Goal: Download file/media

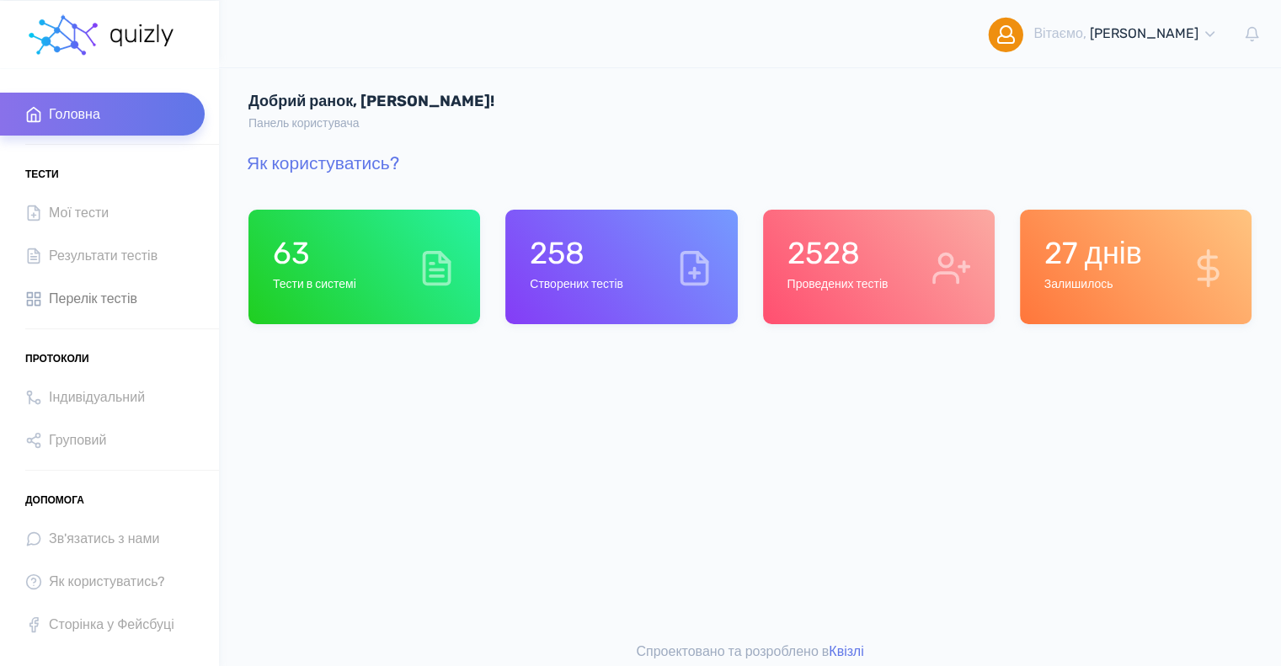
click at [99, 297] on span "Перелік тестів" at bounding box center [93, 298] width 88 height 23
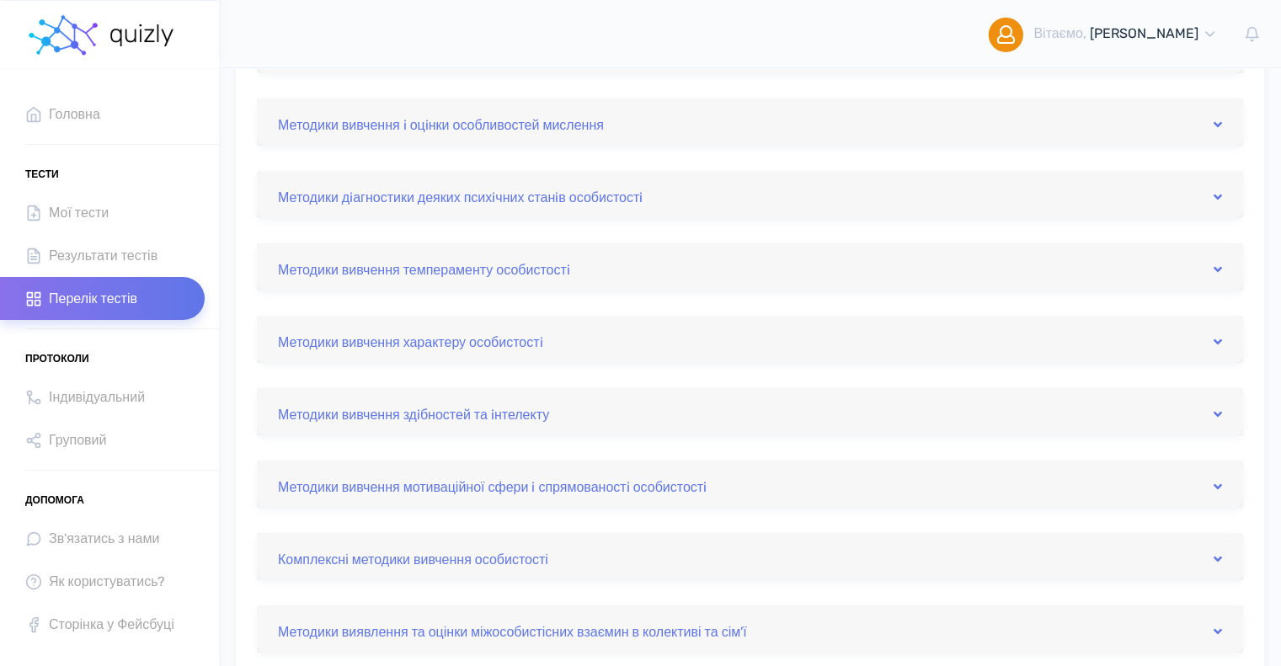
scroll to position [253, 0]
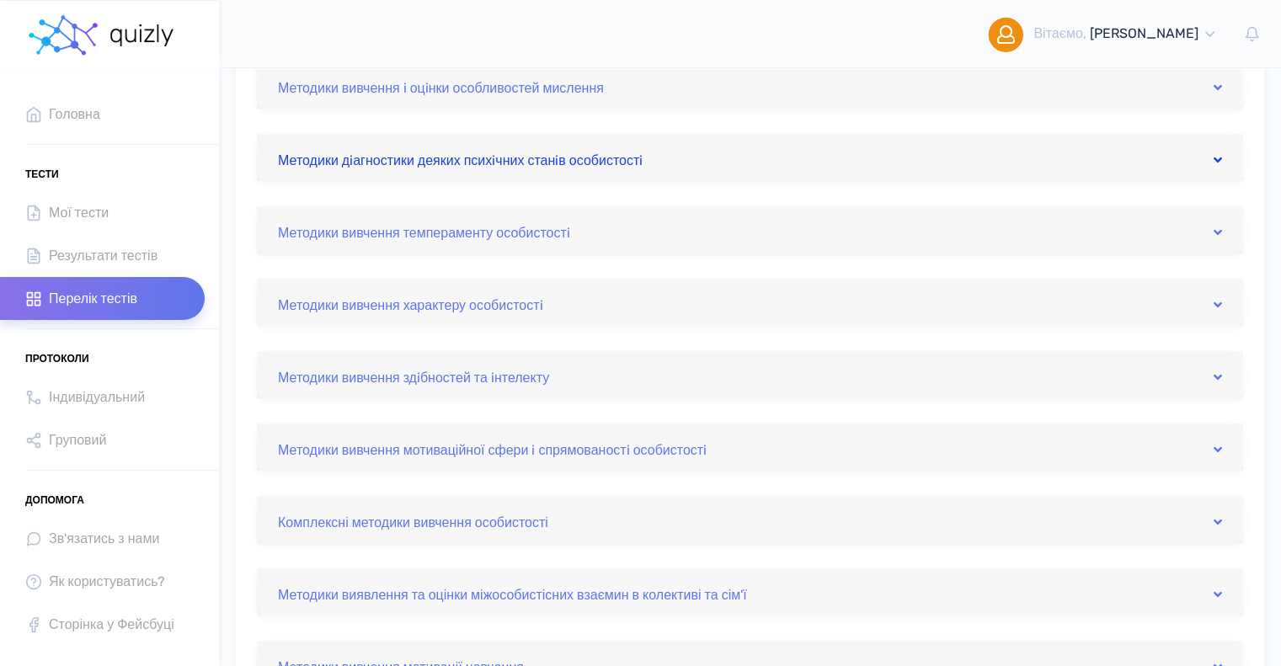
click at [511, 158] on link "Методики дiагностики деяких психiчних станiв особистостi" at bounding box center [750, 157] width 944 height 27
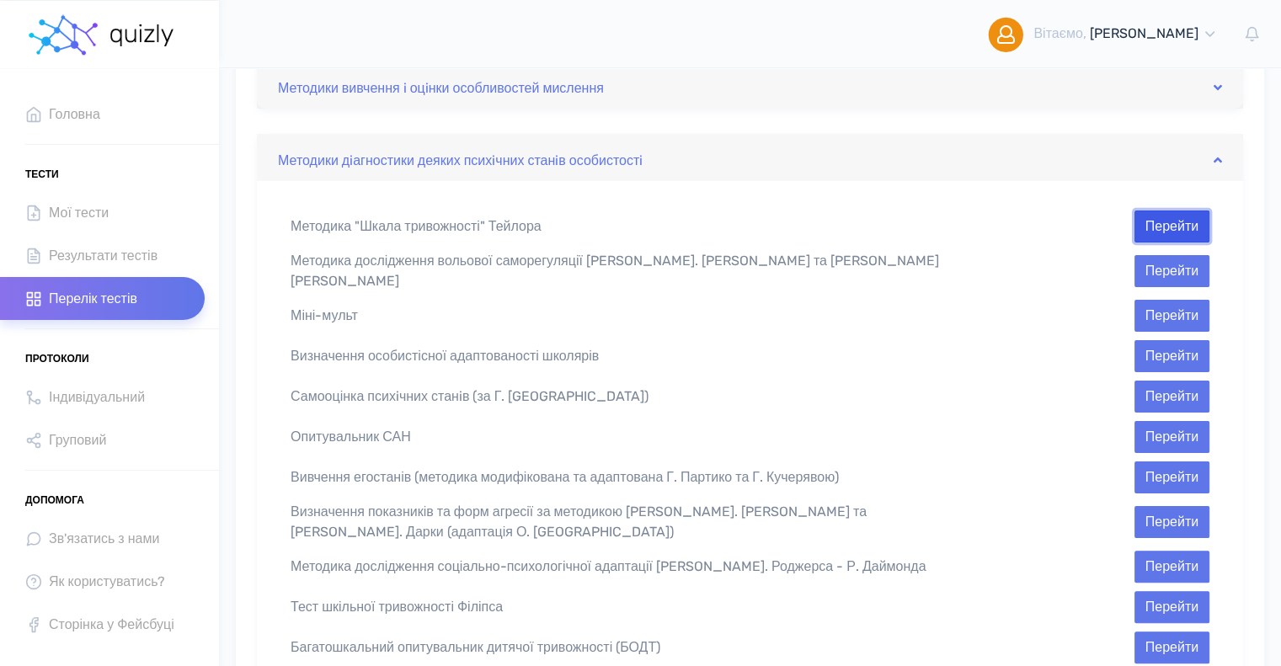
click at [1148, 229] on button "Перейти" at bounding box center [1171, 226] width 75 height 32
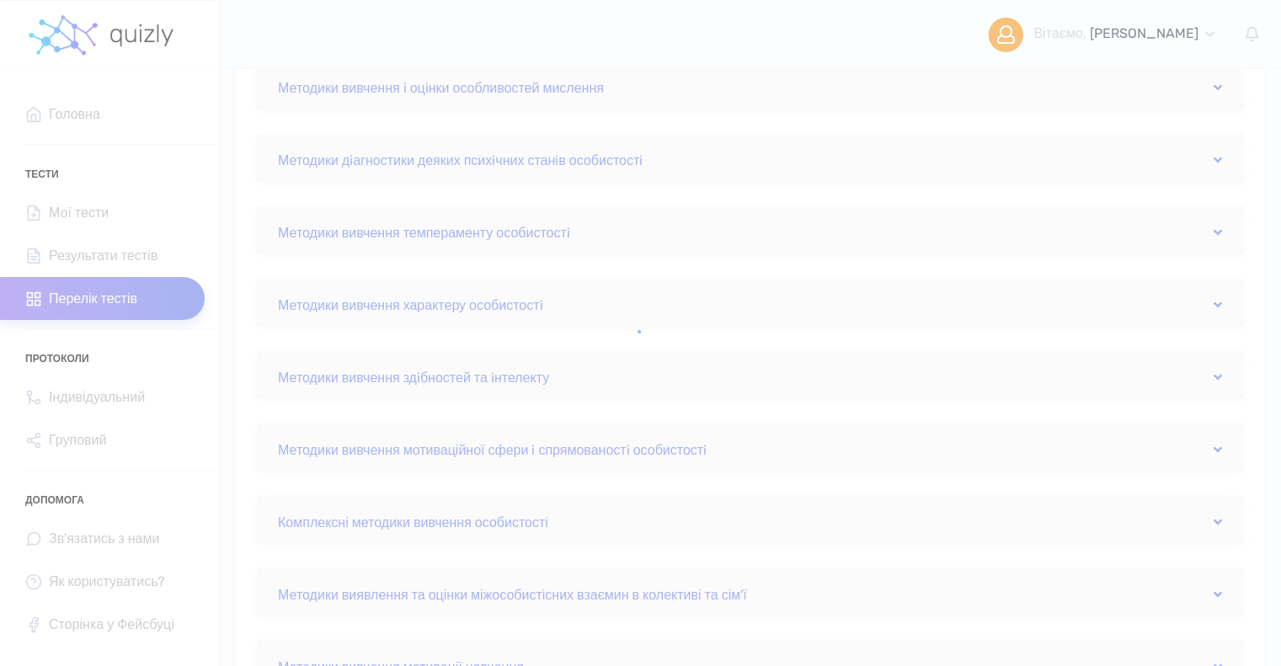
scroll to position [253, 0]
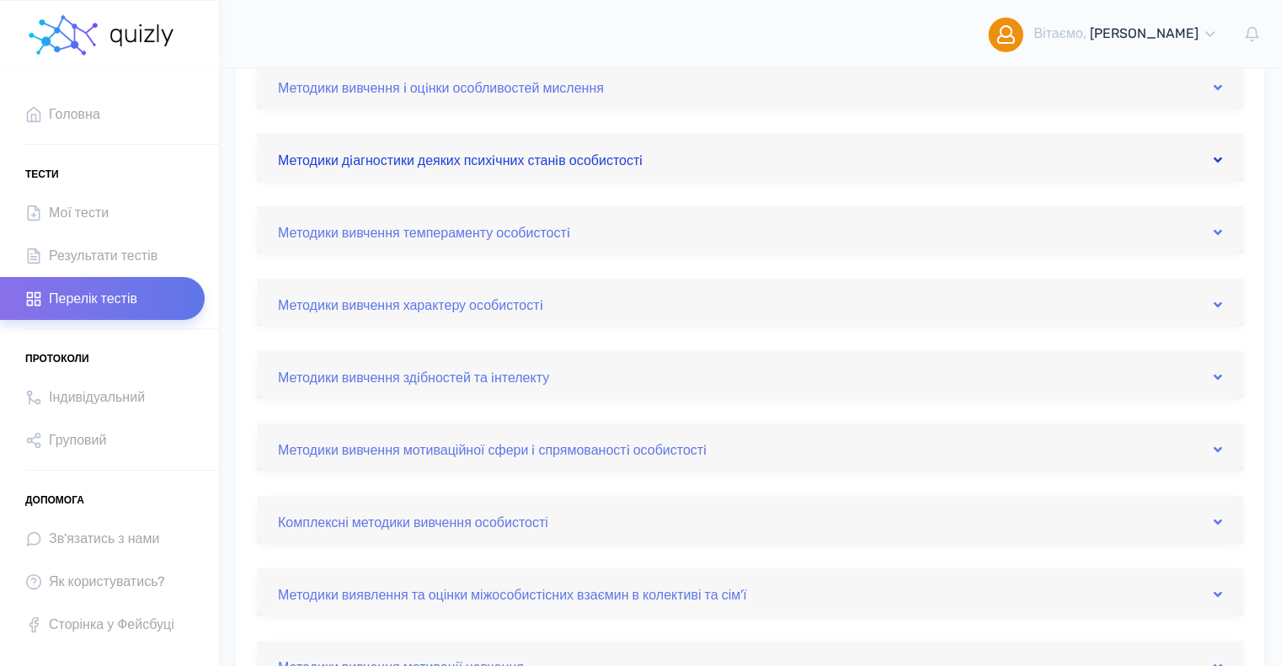
click at [771, 157] on link "Методики дiагностики деяких психiчних станiв особистостi" at bounding box center [750, 157] width 944 height 27
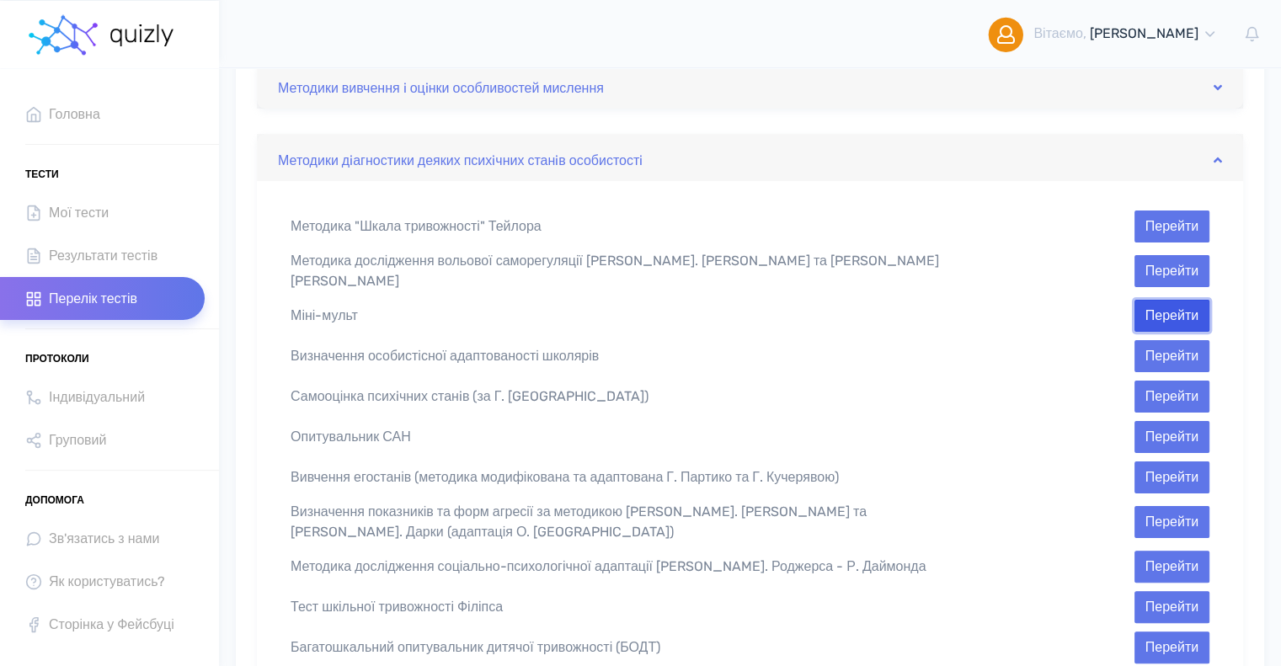
click at [1175, 309] on button "Перейти" at bounding box center [1171, 316] width 75 height 32
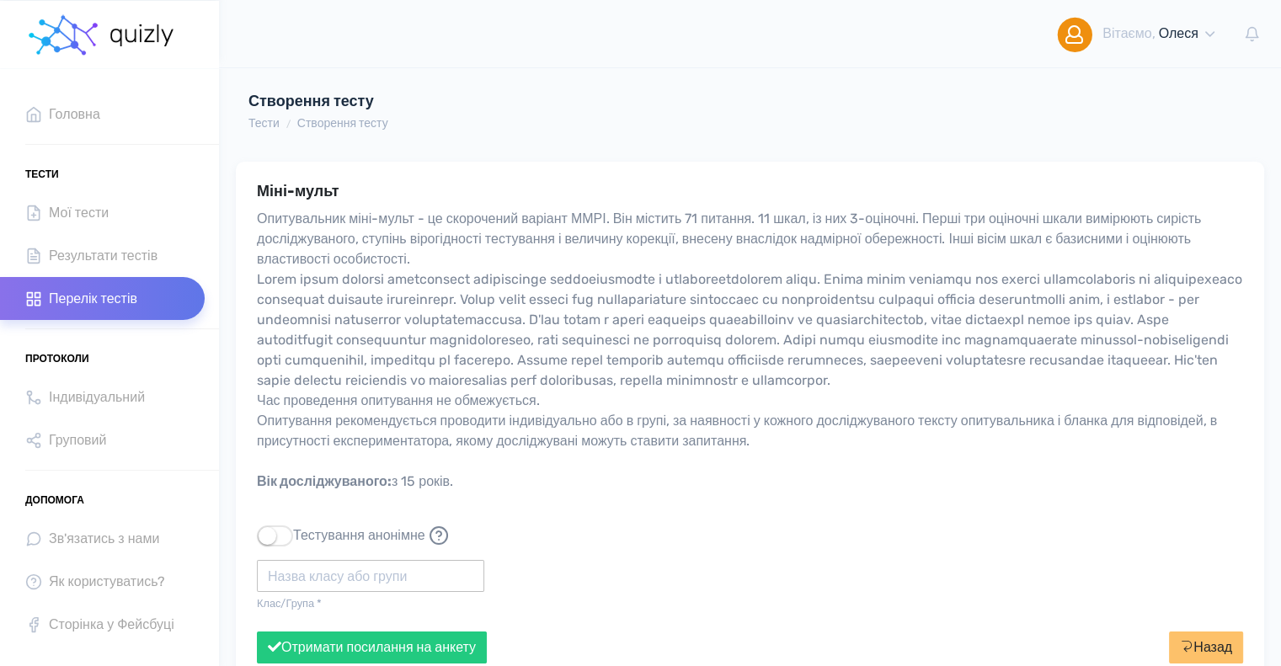
click at [333, 574] on input "text" at bounding box center [370, 576] width 227 height 32
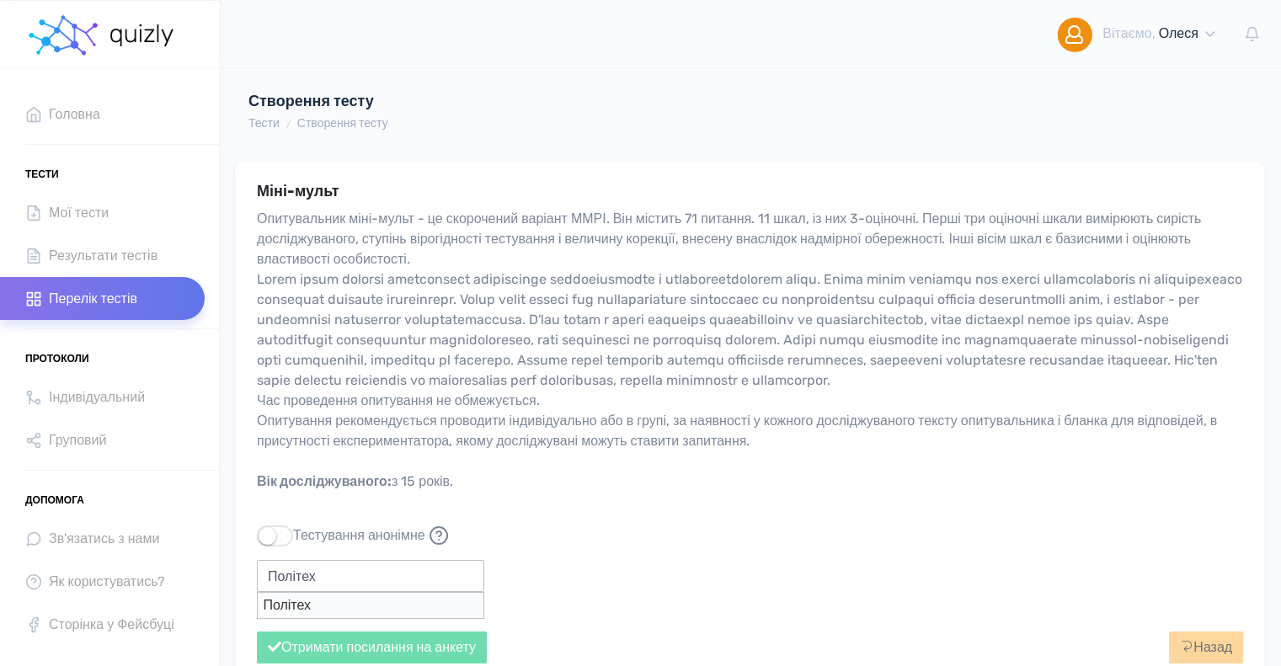
type input "Політех"
click at [257, 631] on button "Отримати посилання на анкету" at bounding box center [372, 647] width 230 height 32
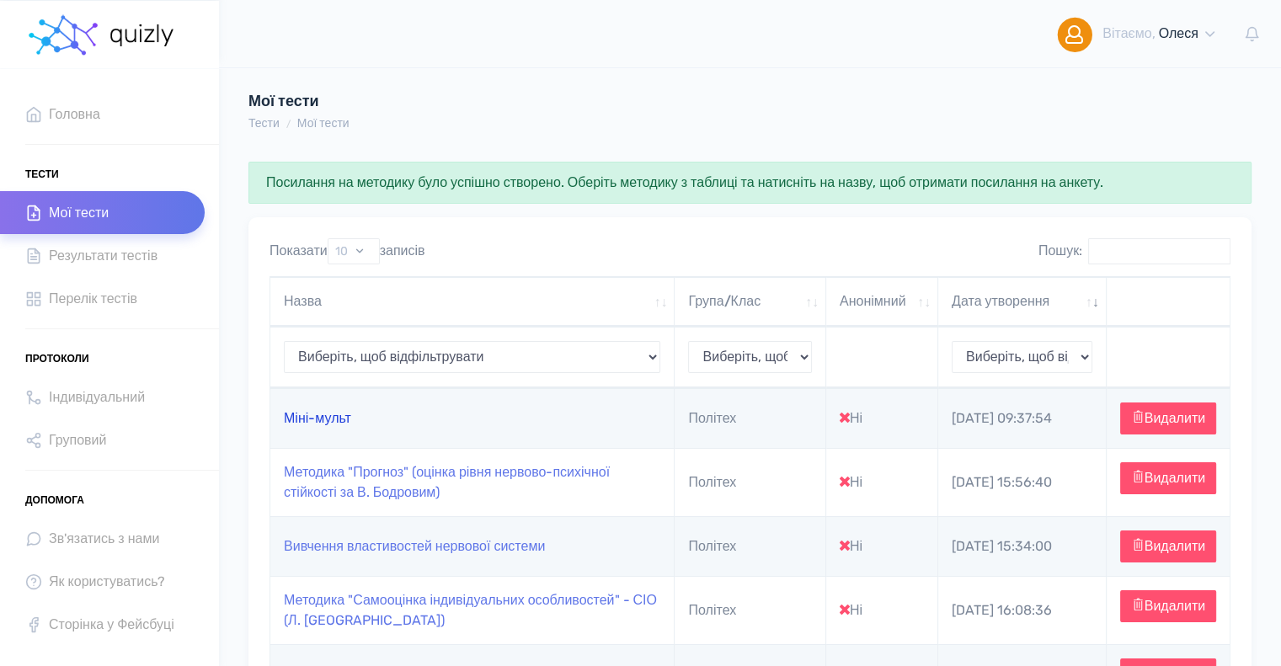
click at [303, 422] on link "Міні-мульт" at bounding box center [317, 418] width 67 height 16
type input "https://quizly.com.ua/quiz/11Umf9Z4u6aDo"
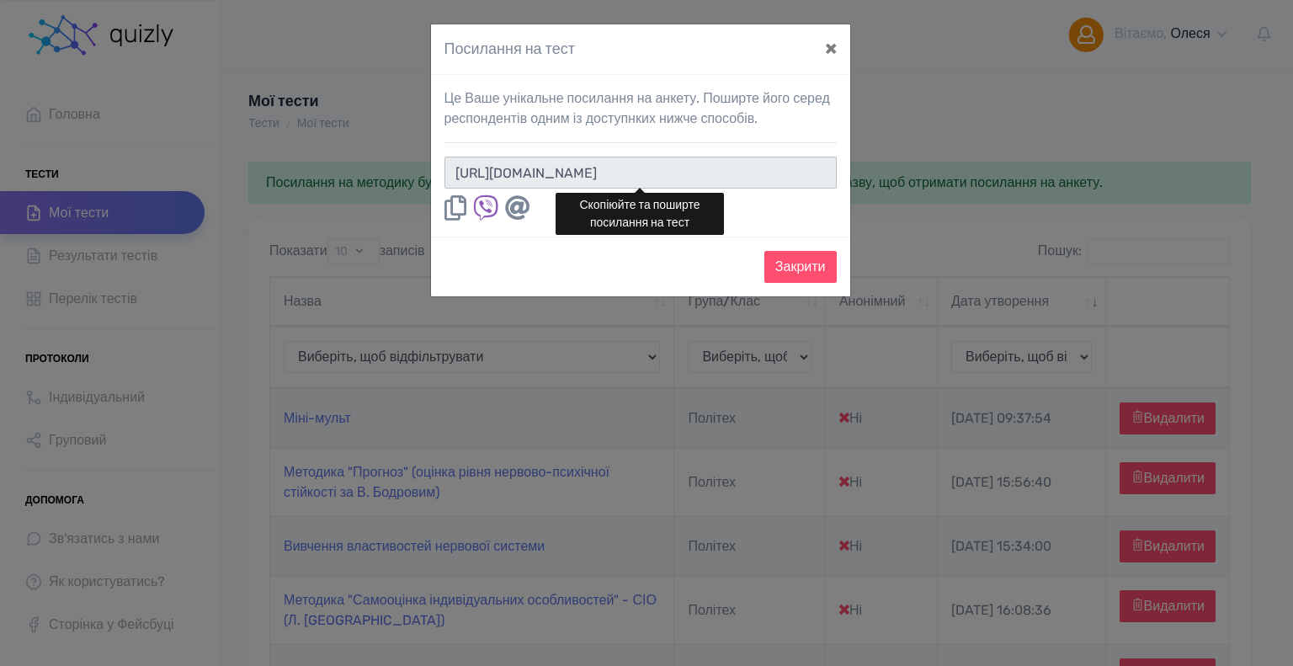
click at [798, 157] on input "https://quizly.com.ua/quiz/11Umf9Z4u6aDo" at bounding box center [641, 173] width 392 height 32
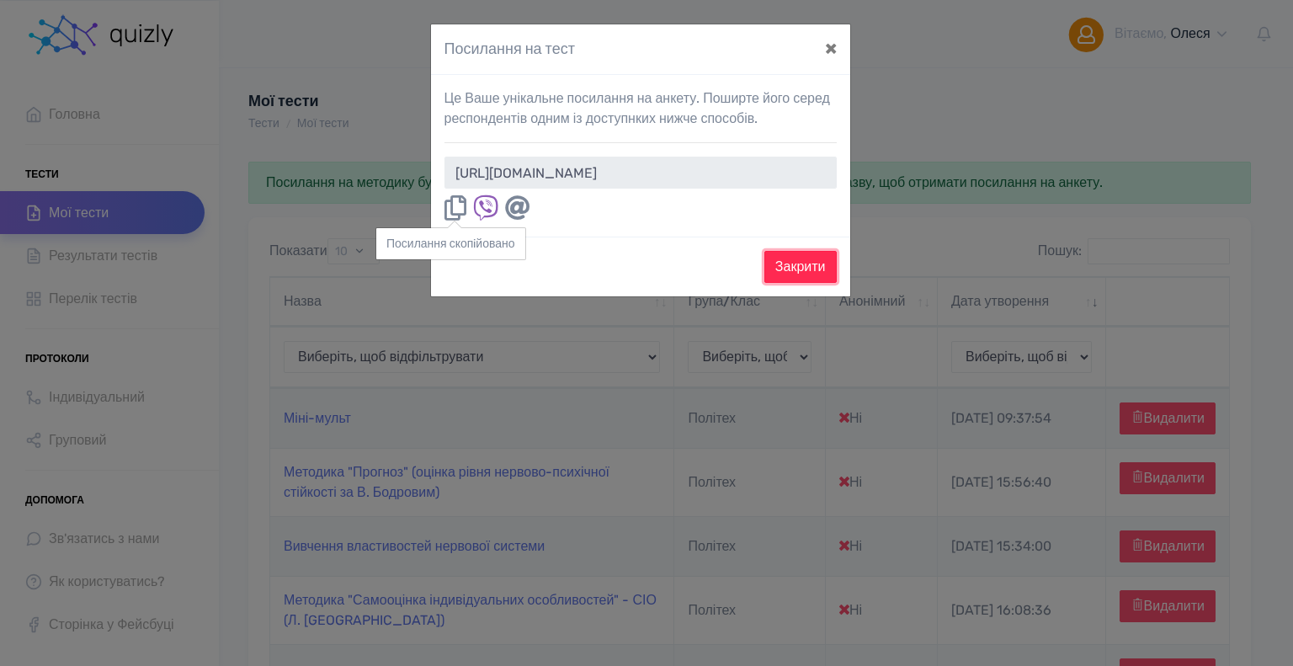
click at [770, 269] on button "Закрити" at bounding box center [800, 267] width 72 height 32
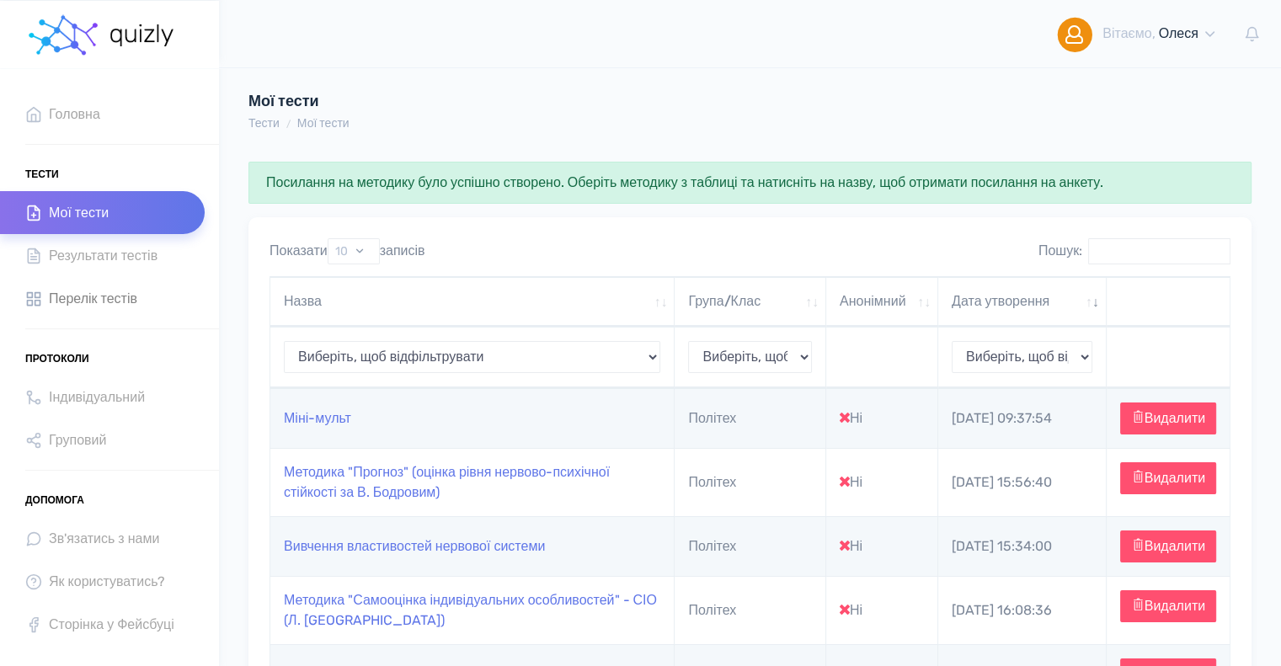
click at [130, 295] on span "Перелік тестів" at bounding box center [93, 298] width 88 height 23
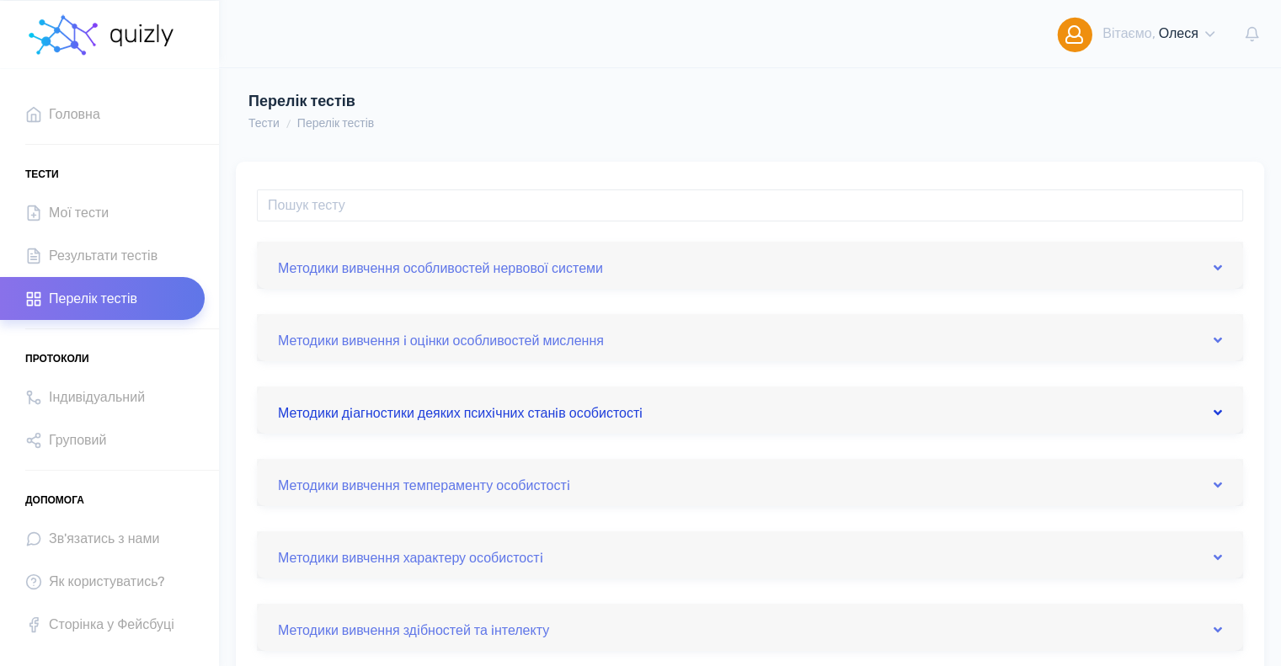
click at [496, 407] on link "Методики дiагностики деяких психiчних станiв особистостi" at bounding box center [750, 410] width 944 height 27
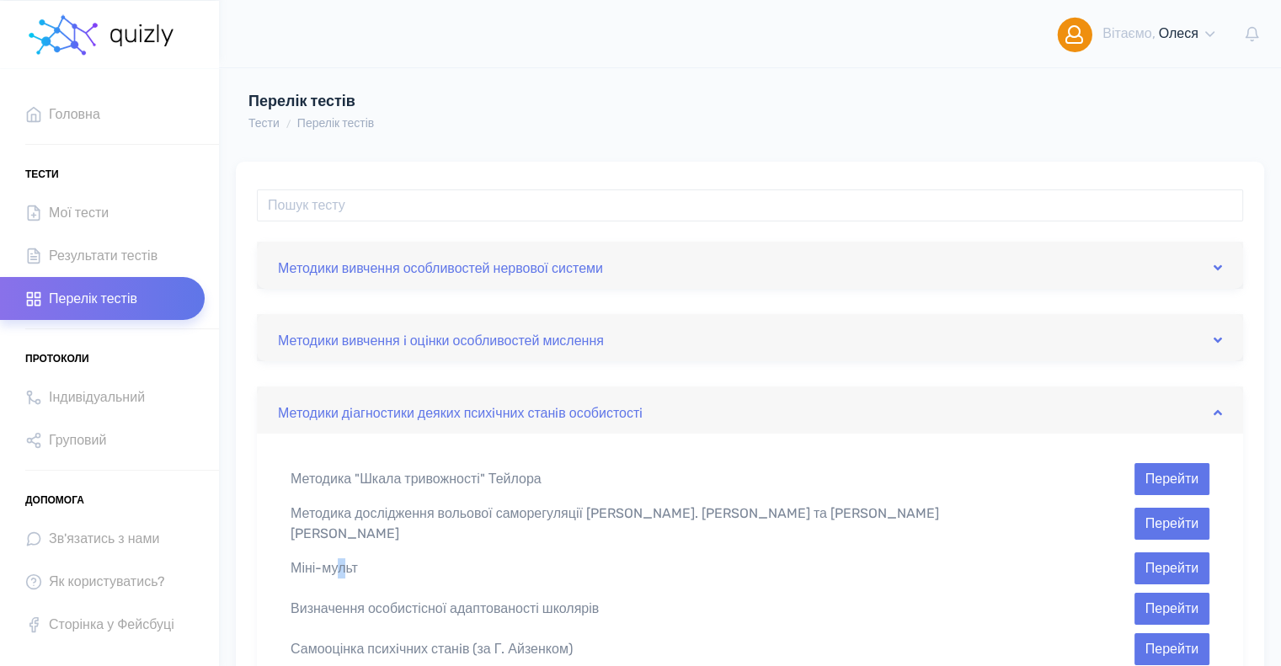
click at [340, 562] on div "Міні-мульт" at bounding box center [632, 568] width 708 height 20
click at [1165, 558] on button "Перейти" at bounding box center [1171, 568] width 75 height 32
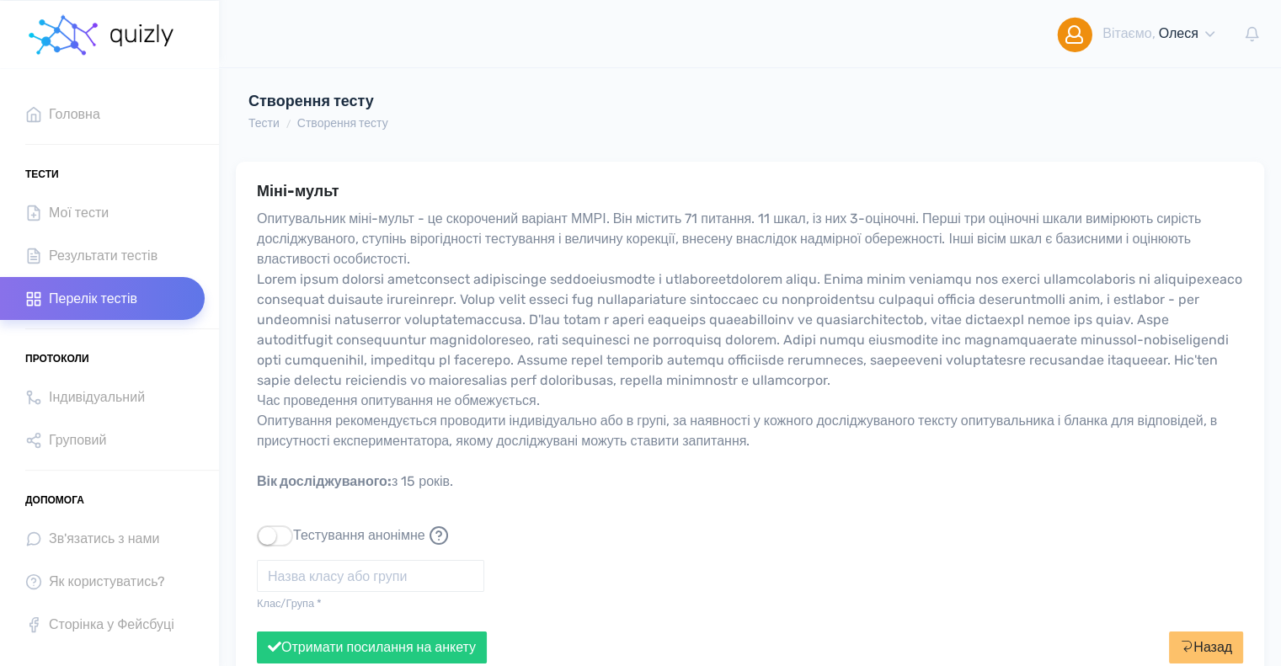
click at [88, 296] on span "Перелік тестів" at bounding box center [93, 298] width 88 height 23
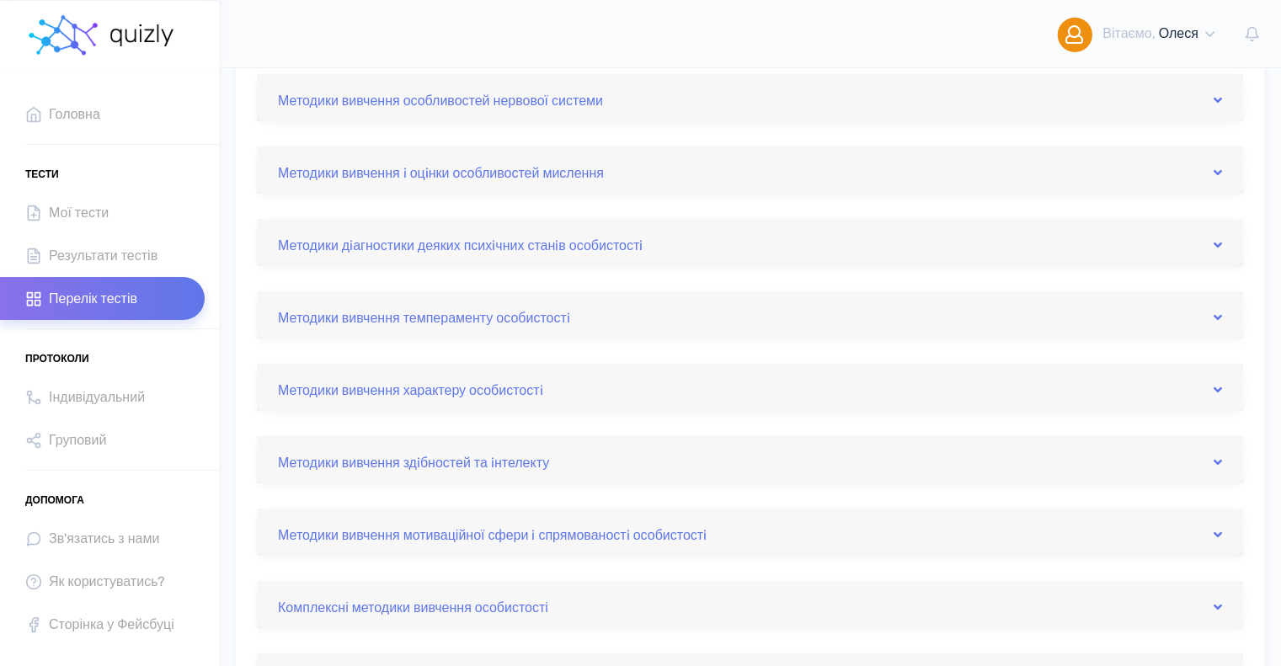
scroll to position [253, 0]
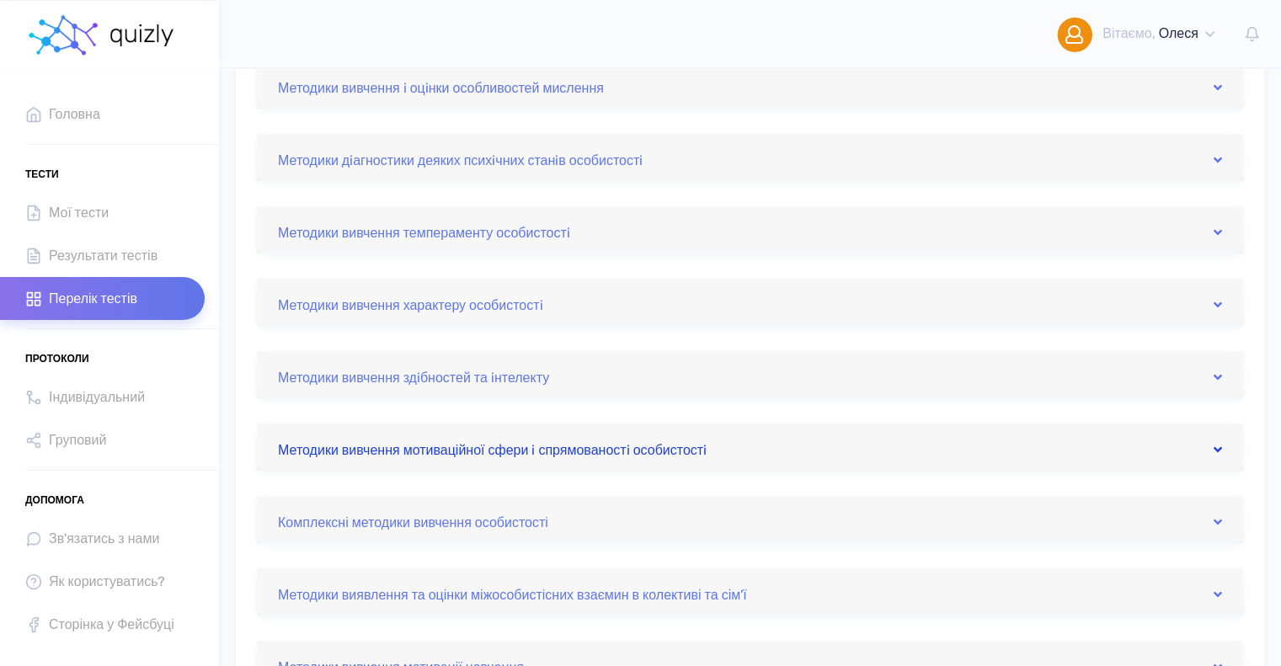
click at [631, 450] on link "Методики вивчення мотиваційної сфери i спрямованостi особистостi" at bounding box center [750, 447] width 944 height 27
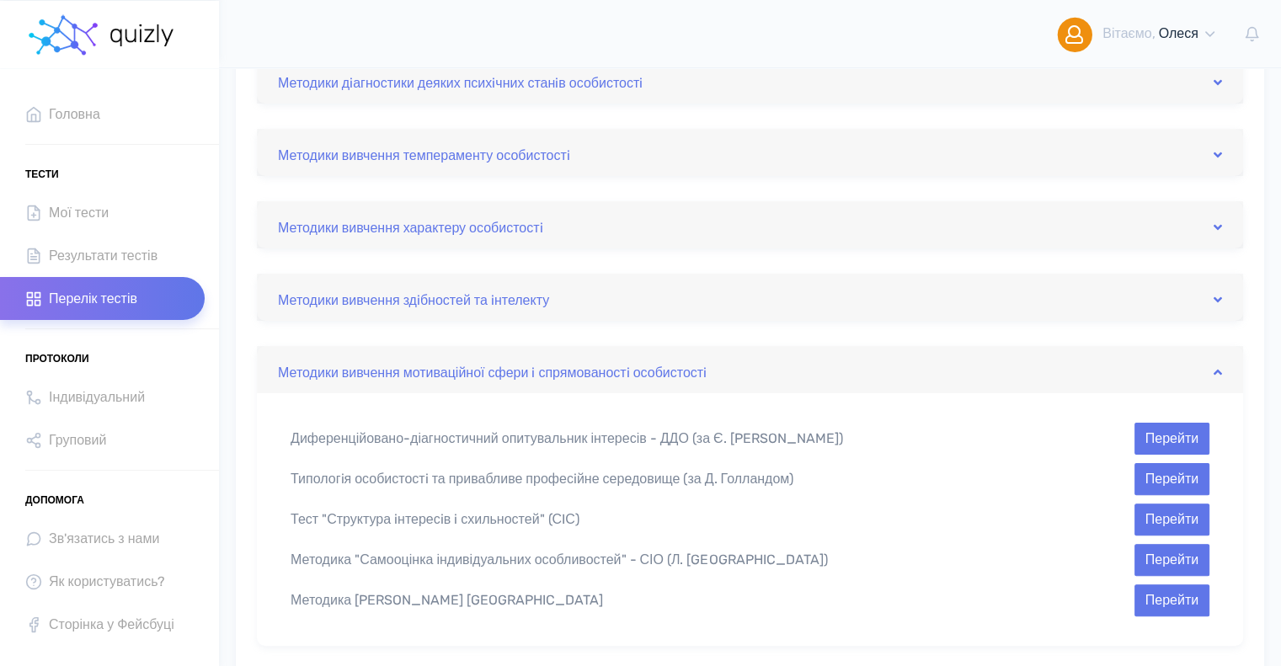
scroll to position [421, 0]
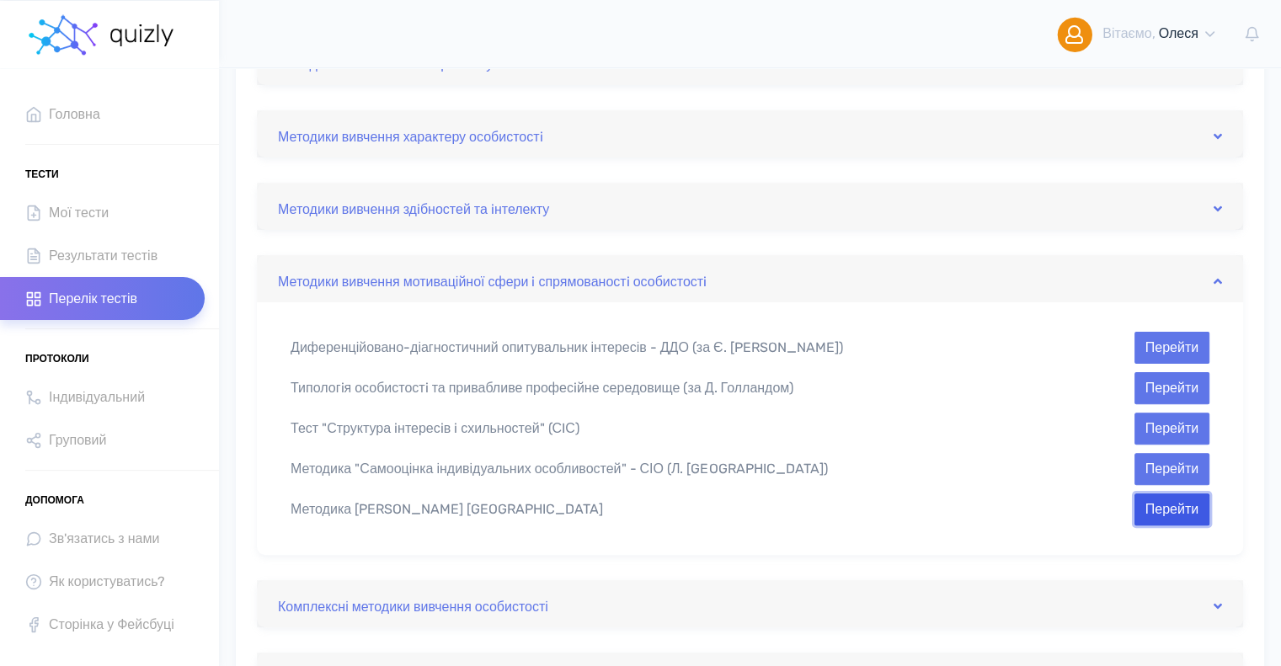
click at [1175, 509] on button "Перейти" at bounding box center [1171, 509] width 75 height 32
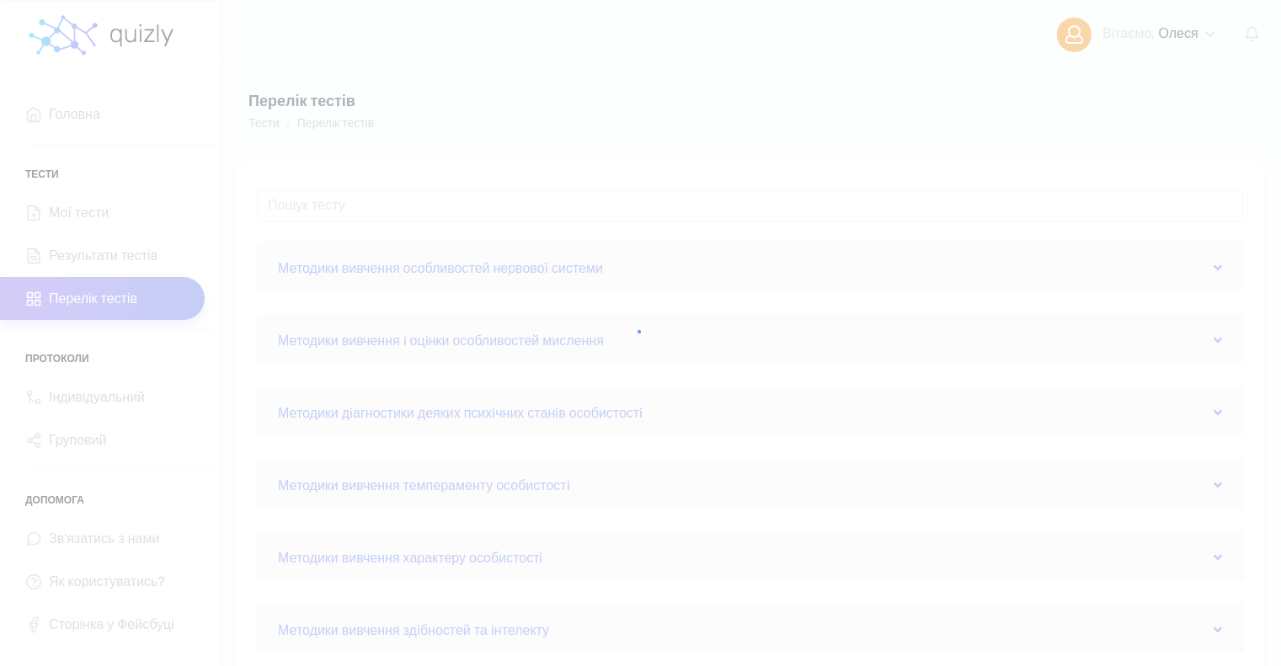
scroll to position [421, 0]
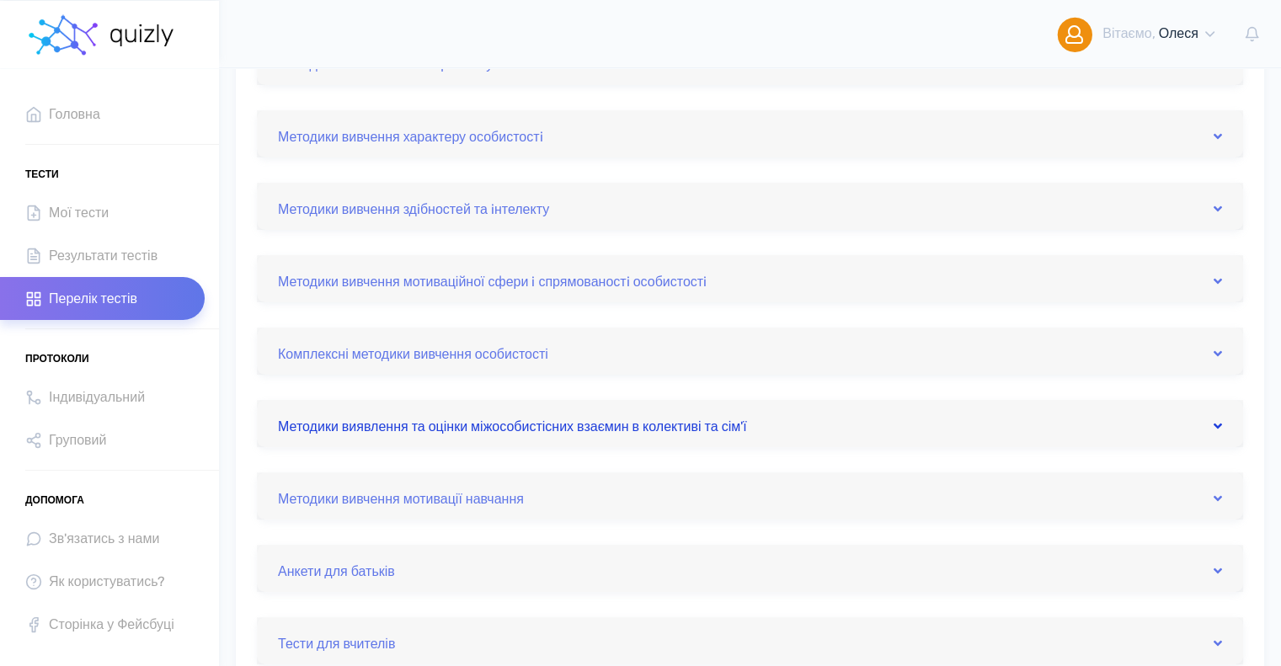
click at [522, 429] on link "Методики виявлення та оцінки міжособистісних взаємин в колективі та сім'ї" at bounding box center [750, 423] width 944 height 27
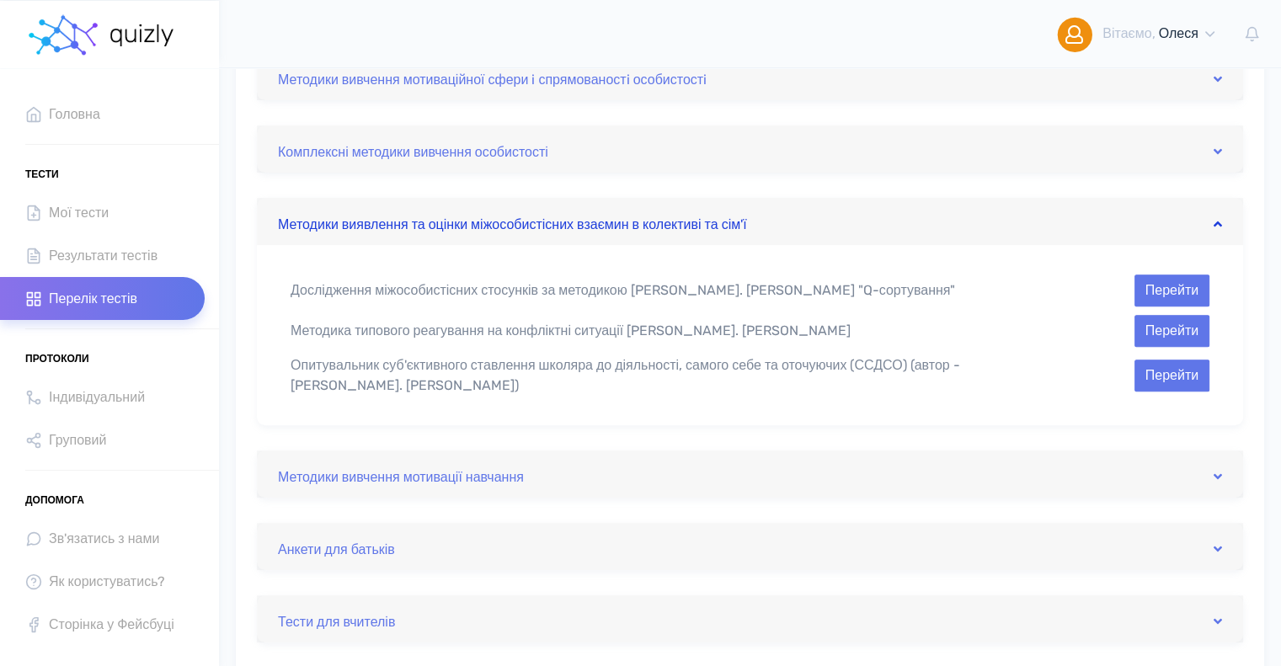
scroll to position [674, 0]
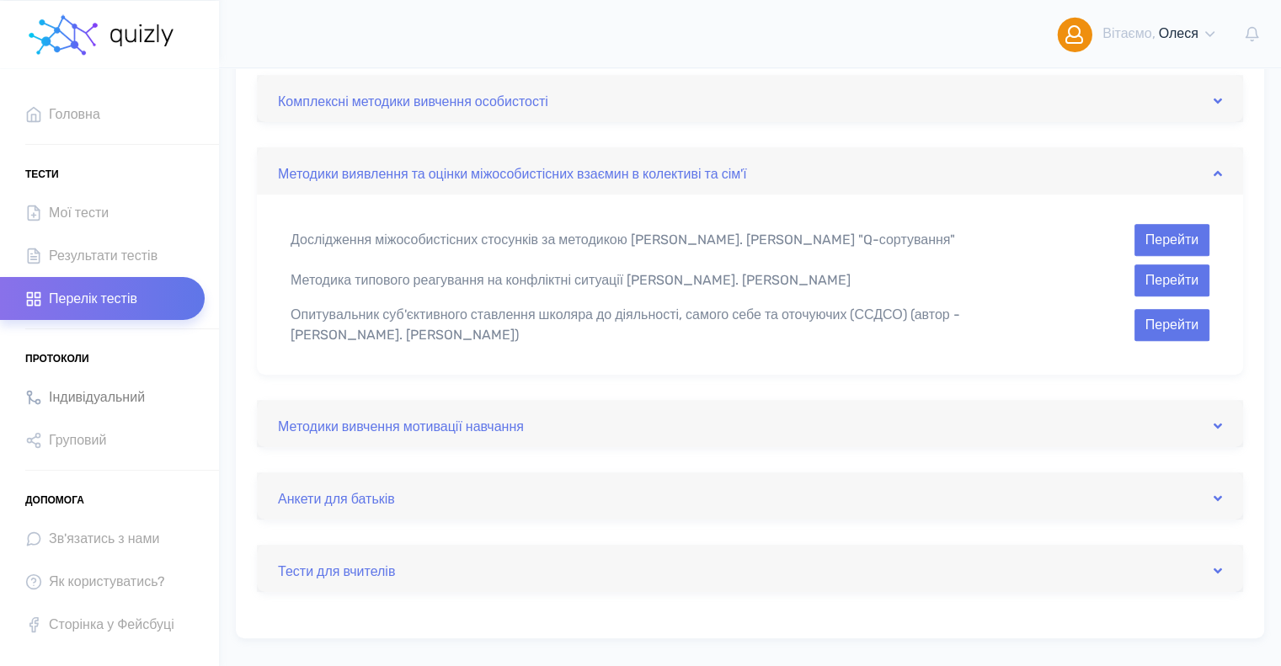
click at [72, 392] on span "Індивідуальний" at bounding box center [97, 397] width 96 height 23
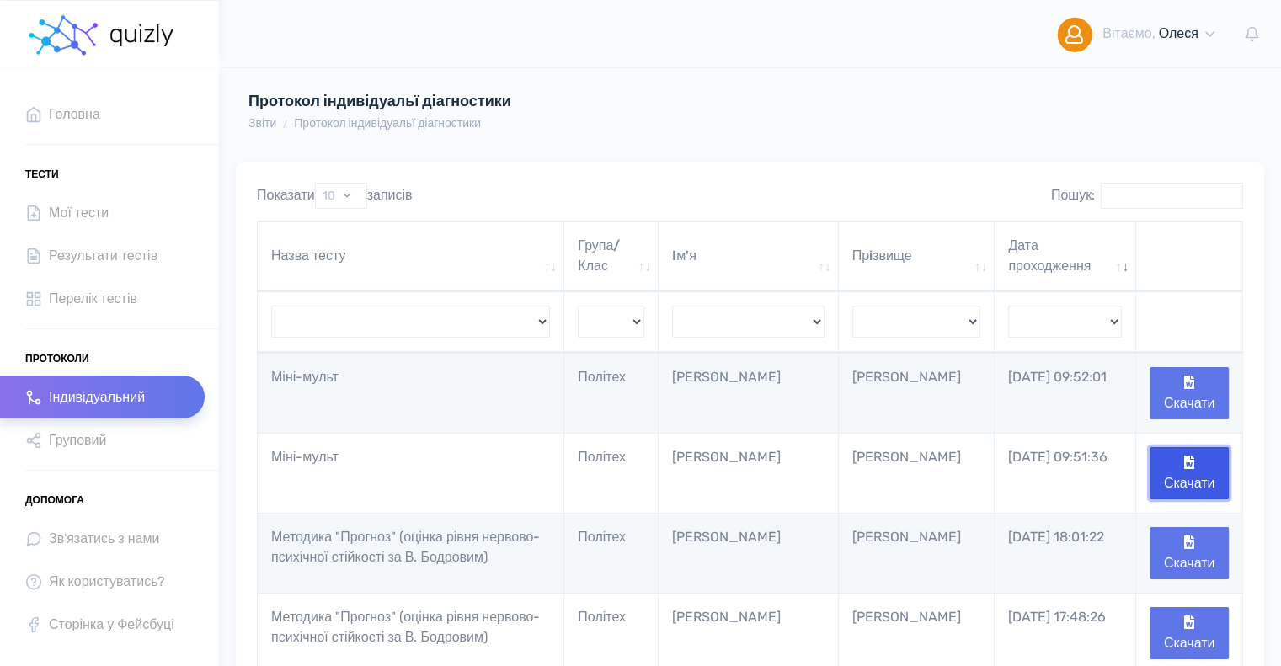
click at [1190, 466] on icon "button" at bounding box center [1189, 461] width 10 height 13
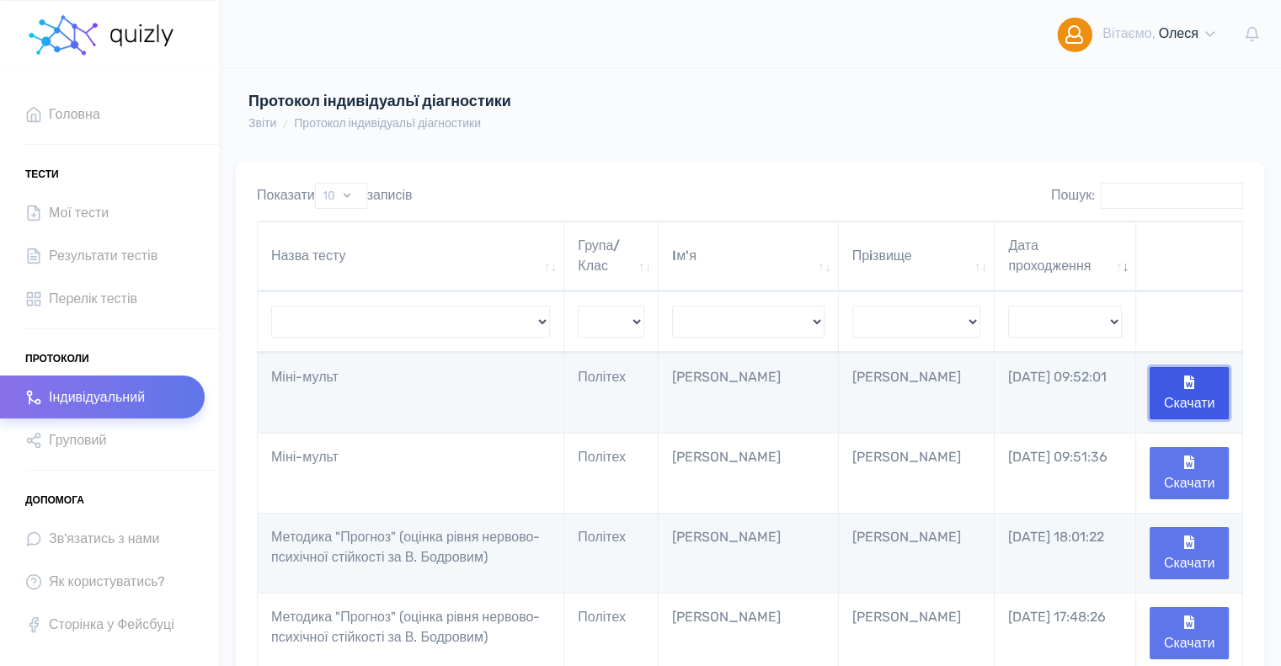
click at [1185, 389] on button "Скачати" at bounding box center [1188, 393] width 79 height 52
click at [1190, 397] on button "Скачати" at bounding box center [1188, 393] width 79 height 52
